Goal: Communication & Community: Participate in discussion

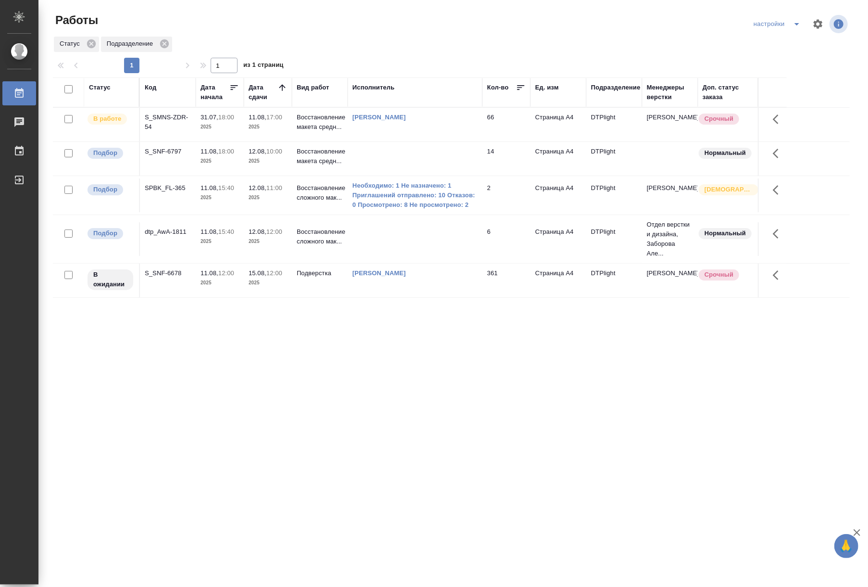
click at [163, 141] on td "S_SNF-6678" at bounding box center [168, 125] width 56 height 34
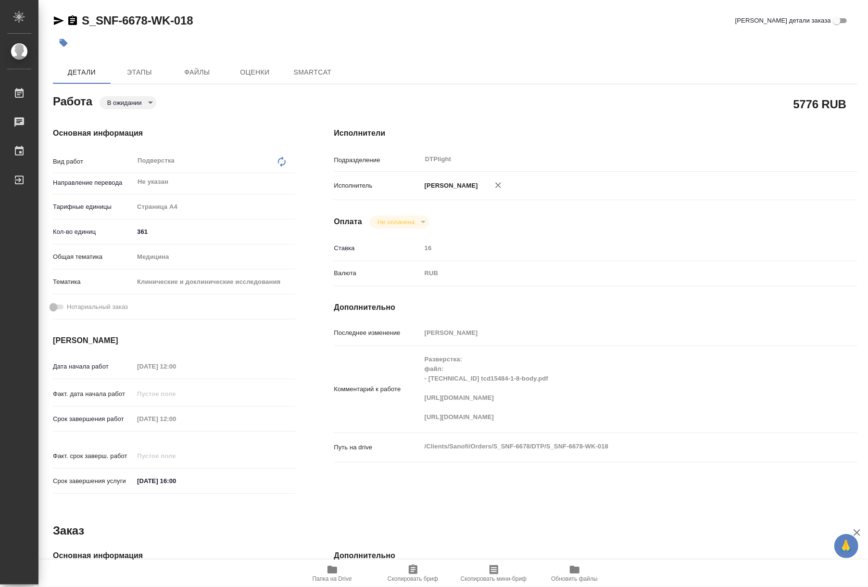
type textarea "x"
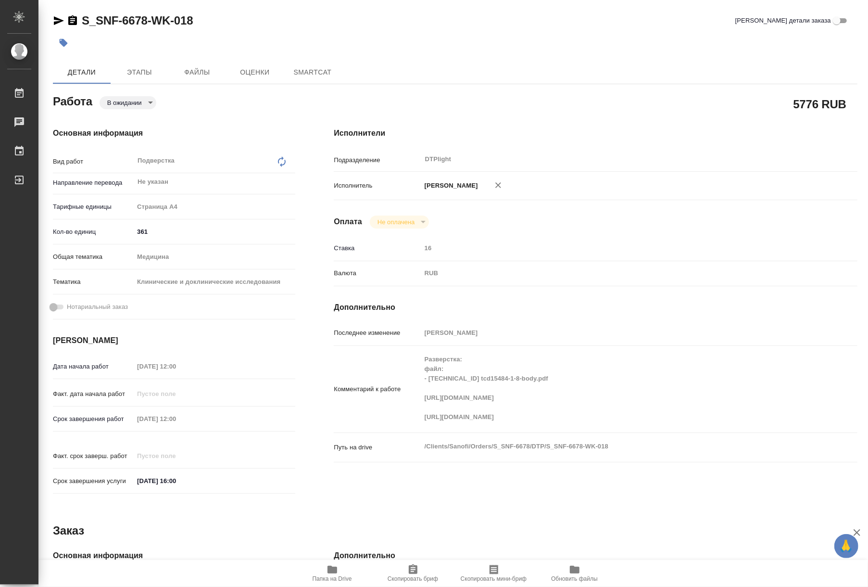
type textarea "x"
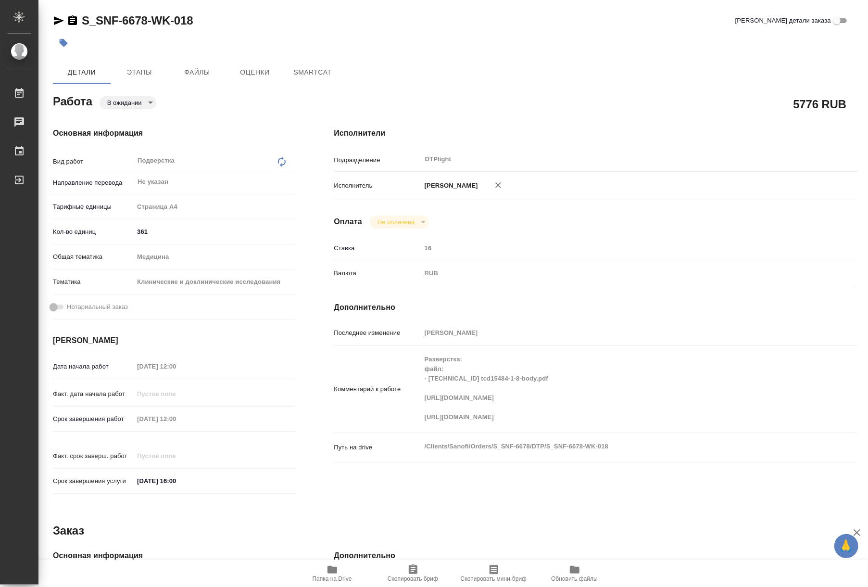
type textarea "x"
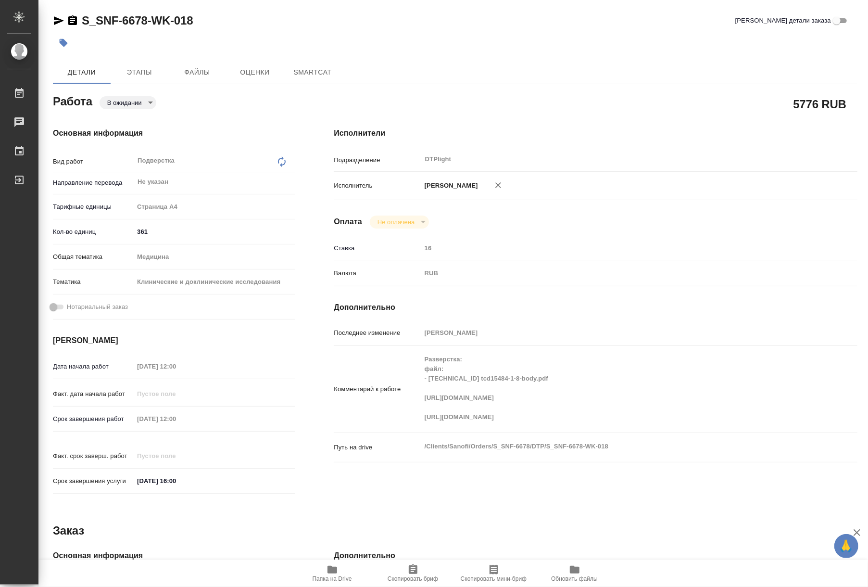
type textarea "x"
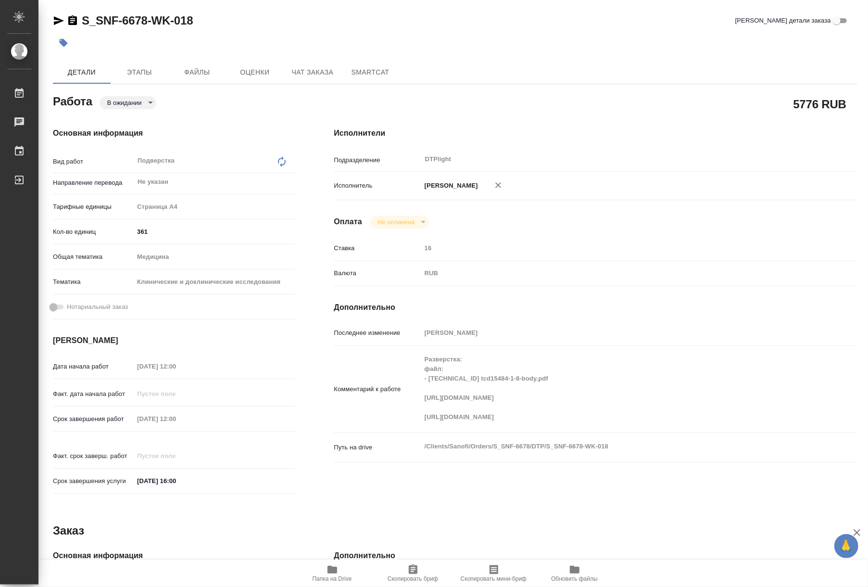
type textarea "x"
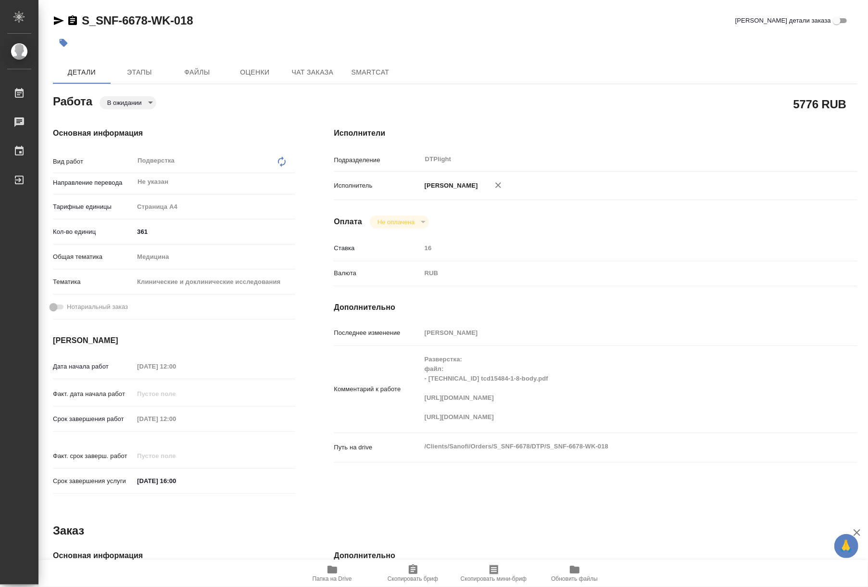
type textarea "x"
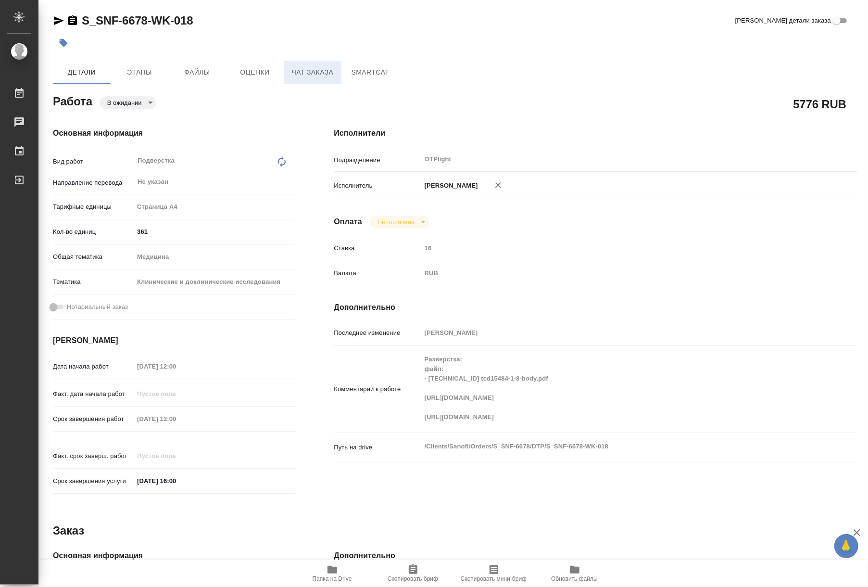
click at [308, 76] on span "Чат заказа" at bounding box center [313, 72] width 46 height 12
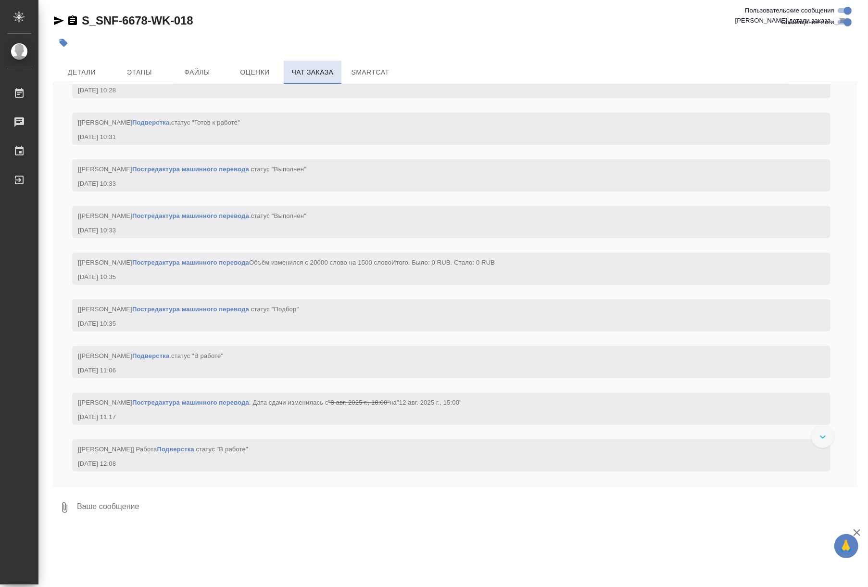
scroll to position [16577, 0]
click at [169, 359] on link "Подверстка" at bounding box center [150, 355] width 37 height 7
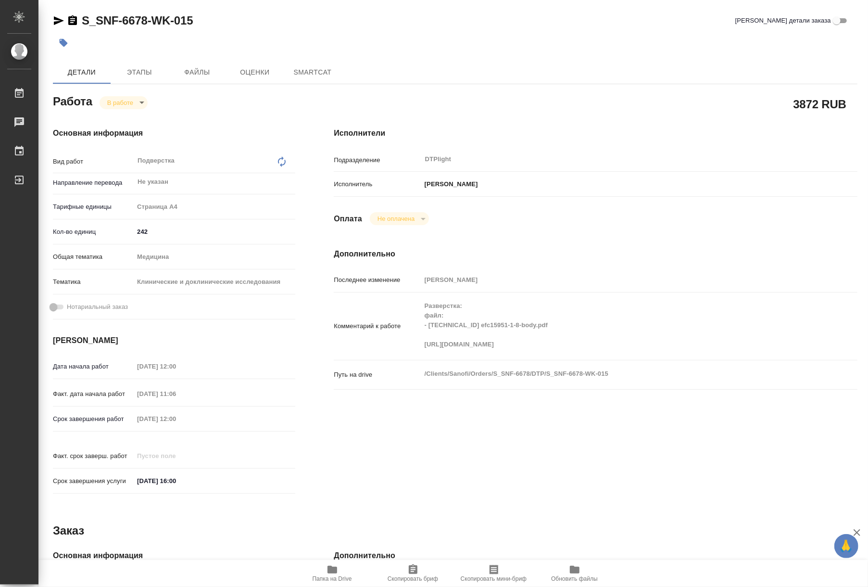
type textarea "x"
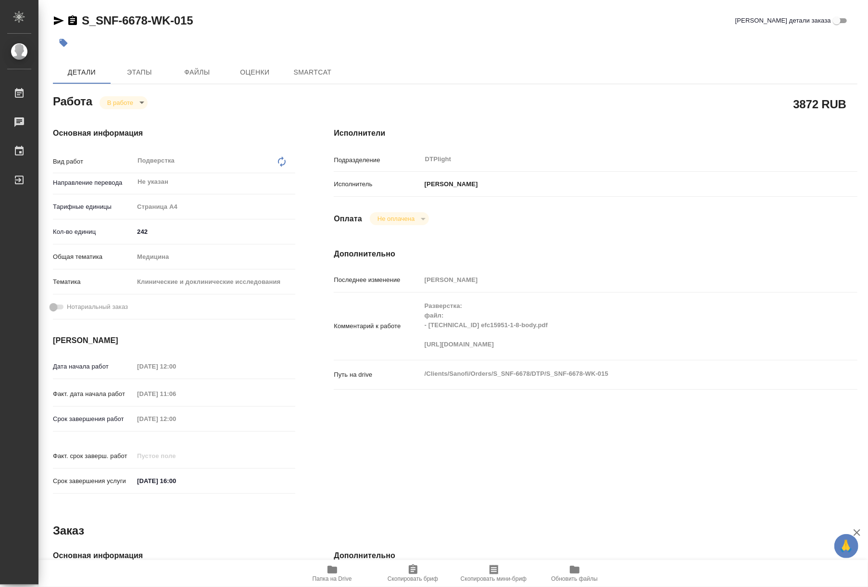
type textarea "x"
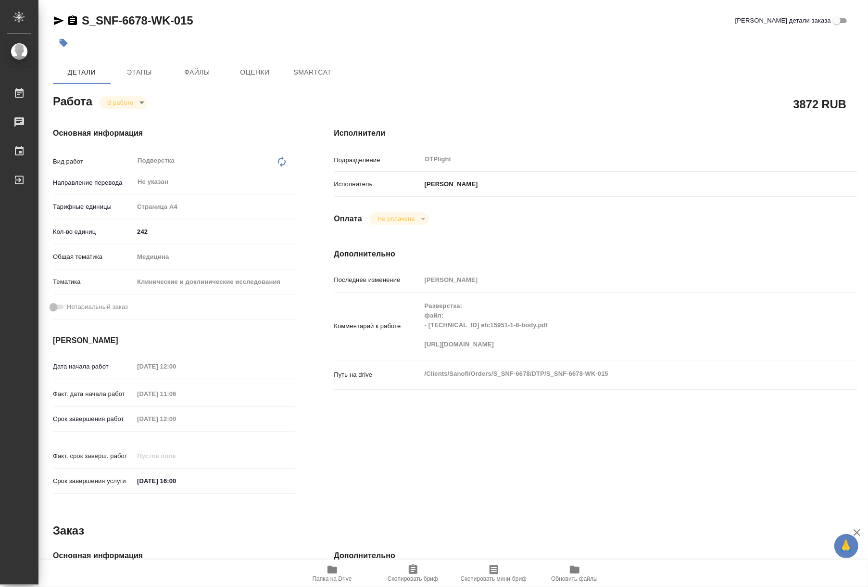
type textarea "x"
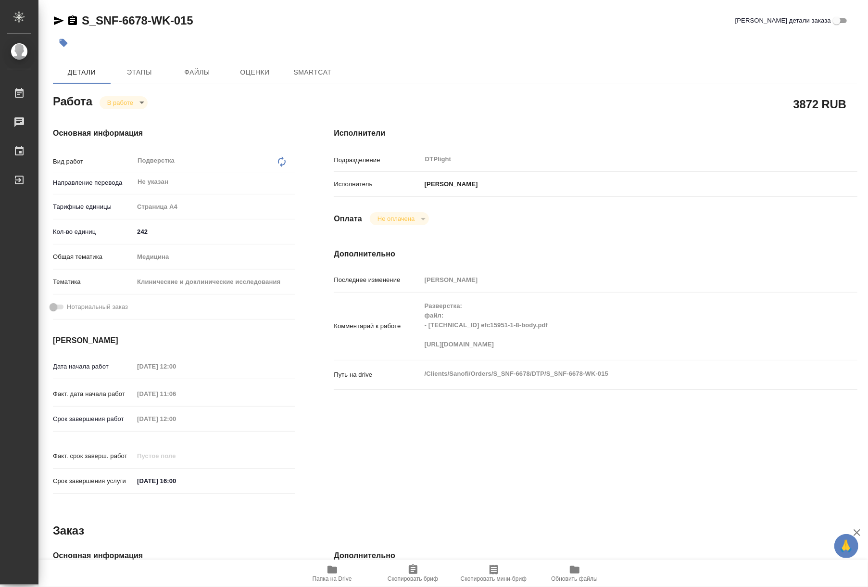
type textarea "x"
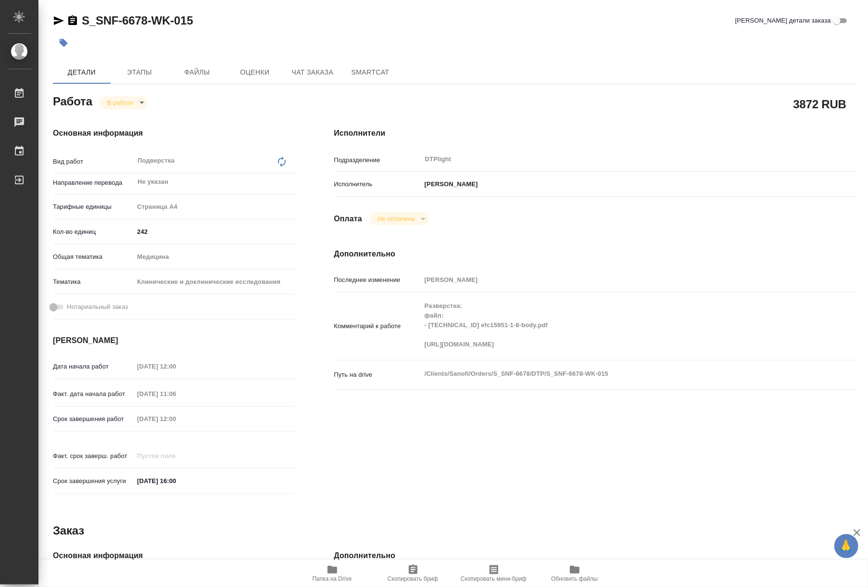
type textarea "x"
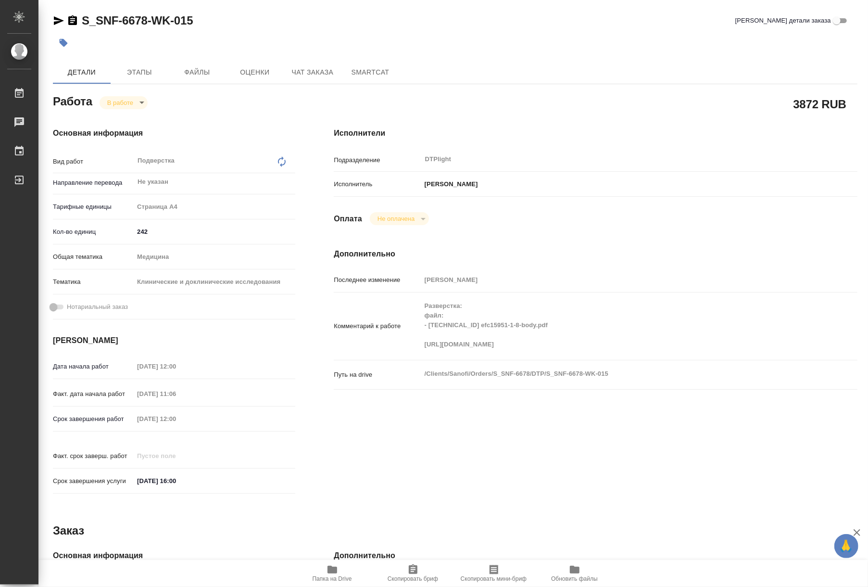
type textarea "x"
